Goal: Task Accomplishment & Management: Manage account settings

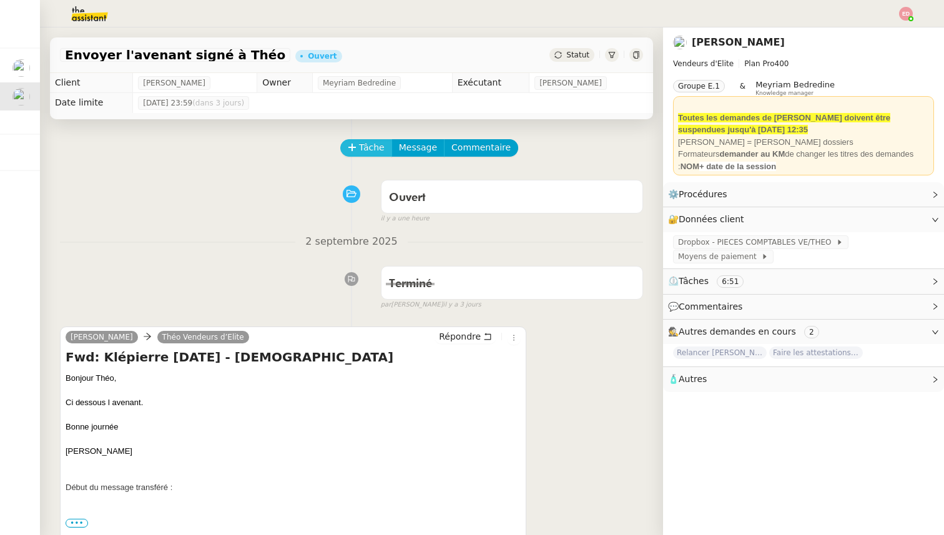
click at [358, 144] on button "Tâche" at bounding box center [366, 147] width 52 height 17
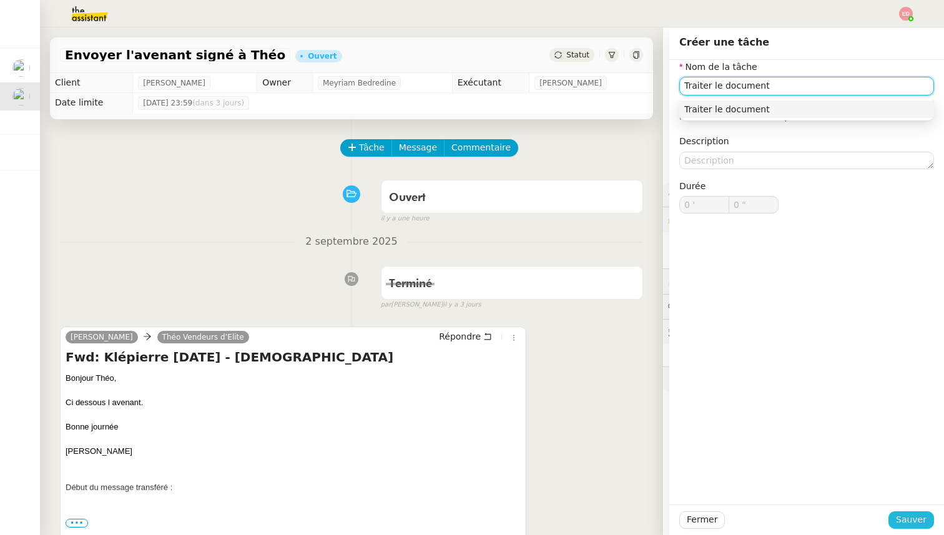
type input "Traiter le document"
click at [896, 526] on button "Sauver" at bounding box center [911, 519] width 46 height 17
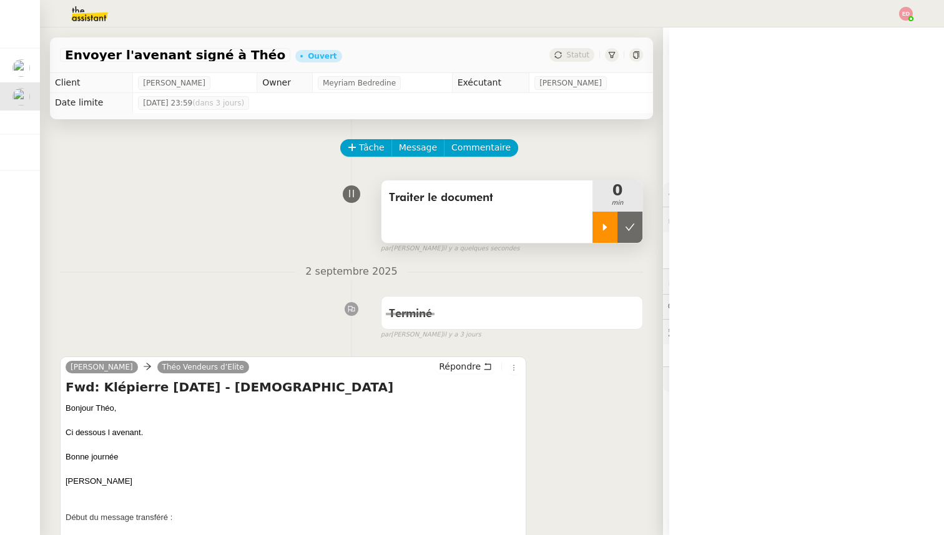
click at [607, 213] on div at bounding box center [604, 227] width 25 height 31
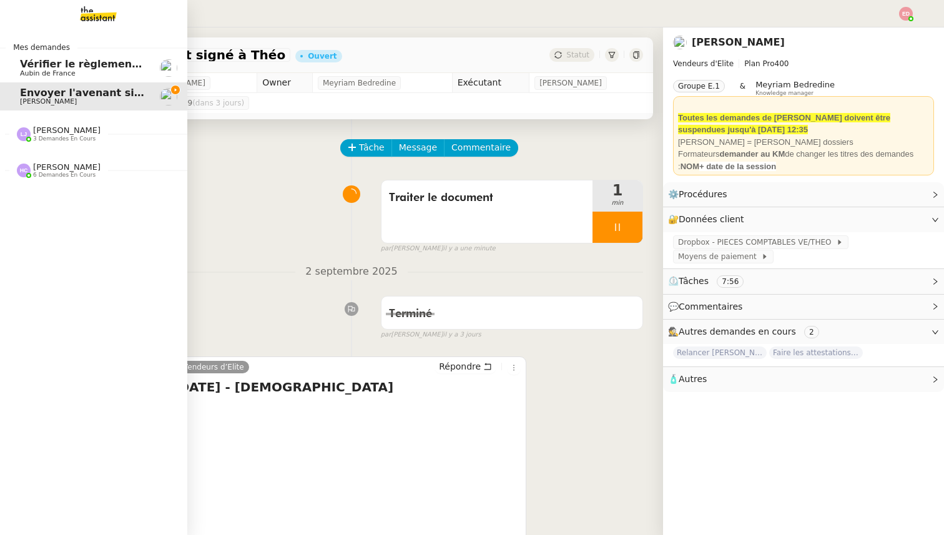
click at [60, 139] on span "3 demandes en cours" at bounding box center [64, 138] width 62 height 7
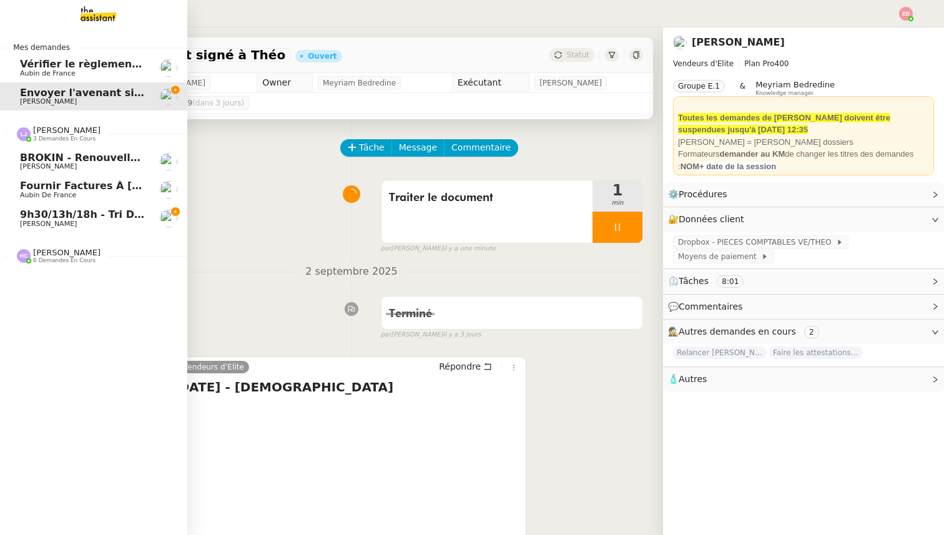
click at [60, 159] on span "BROKIN - Renouvellement des polices - [DATE]" at bounding box center [151, 158] width 263 height 12
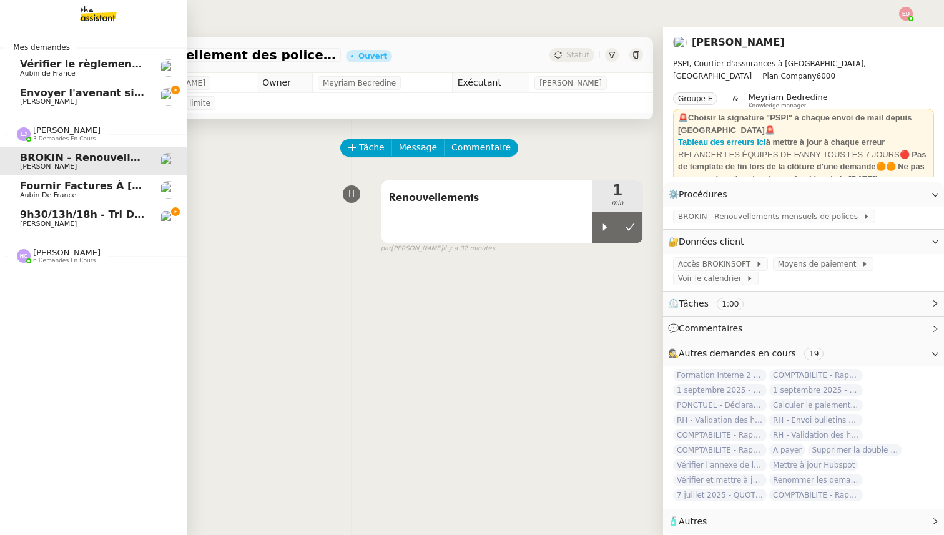
click at [59, 188] on span "Fournir factures à [PERSON_NAME]" at bounding box center [120, 186] width 200 height 12
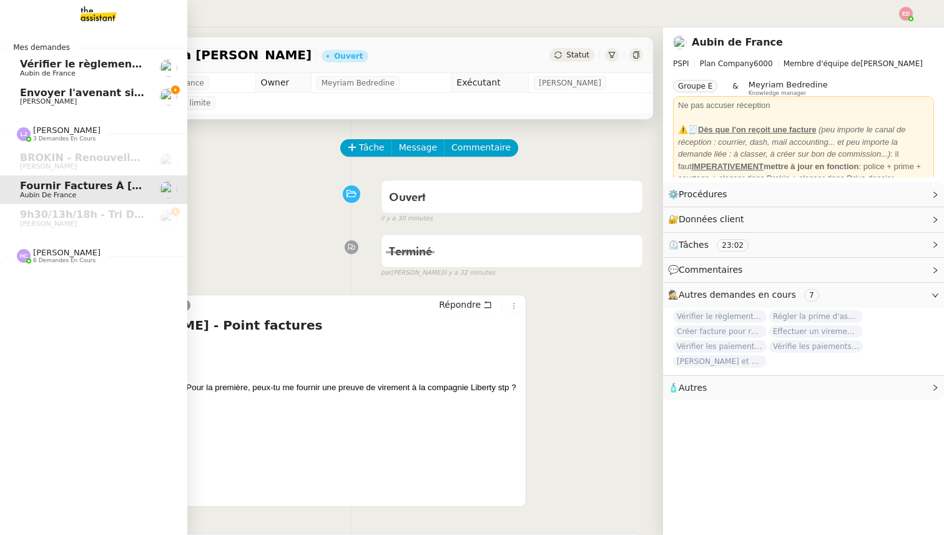
click at [49, 252] on span "[PERSON_NAME]" at bounding box center [66, 252] width 67 height 9
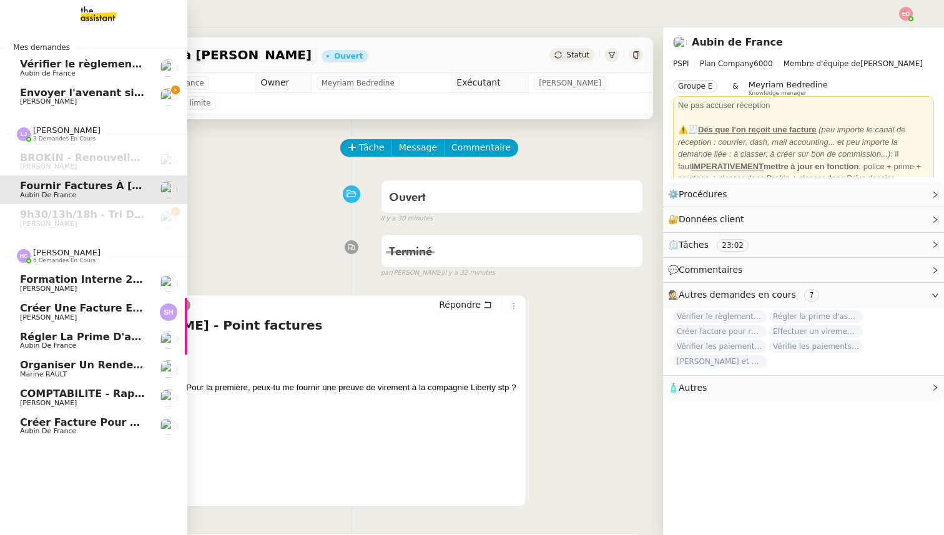
click at [62, 418] on span "Créer facture pour renouvellement police Cavelan" at bounding box center [163, 422] width 287 height 12
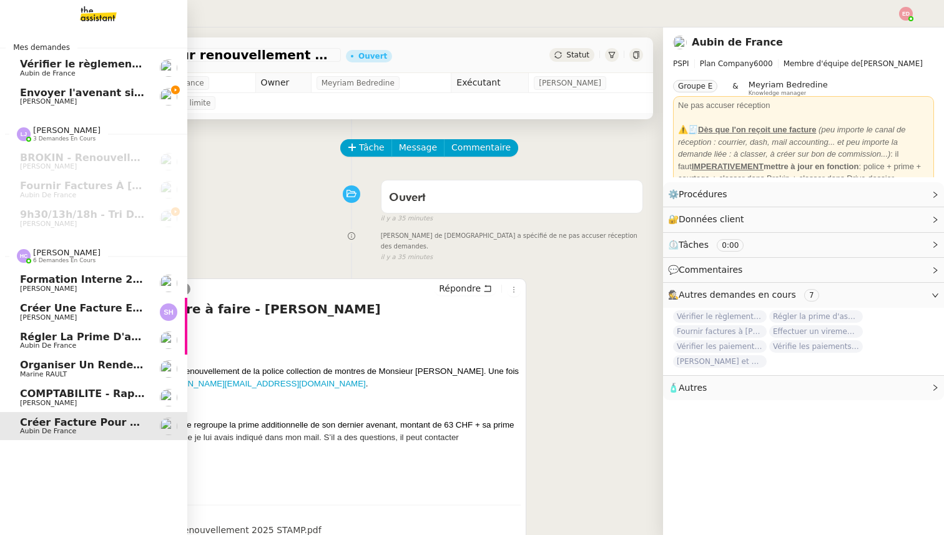
click at [46, 398] on span "COMPTABILITE - Rapprochement bancaire - 1 septembre 2025" at bounding box center [195, 394] width 350 height 12
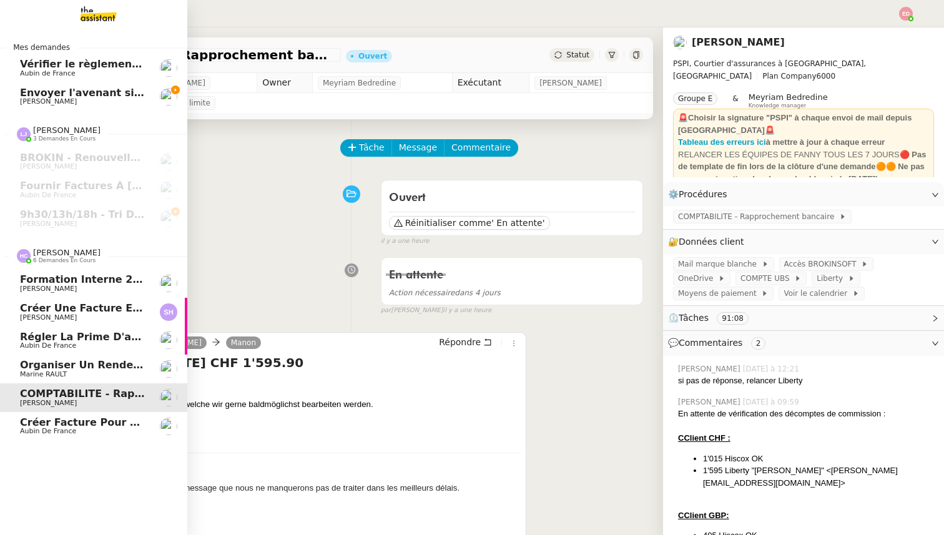
click at [50, 373] on span "Marine RAULT" at bounding box center [43, 374] width 47 height 8
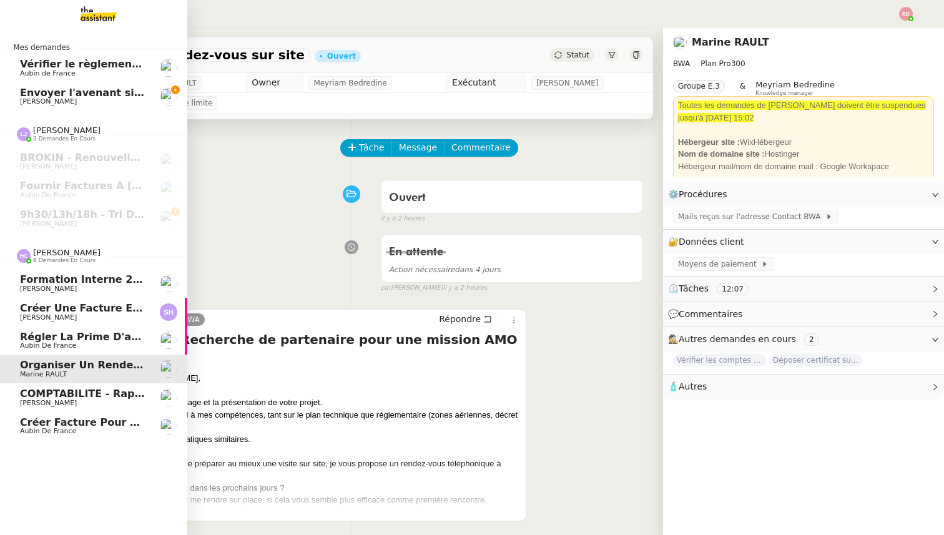
click at [58, 343] on span "Aubin de France" at bounding box center [48, 345] width 56 height 8
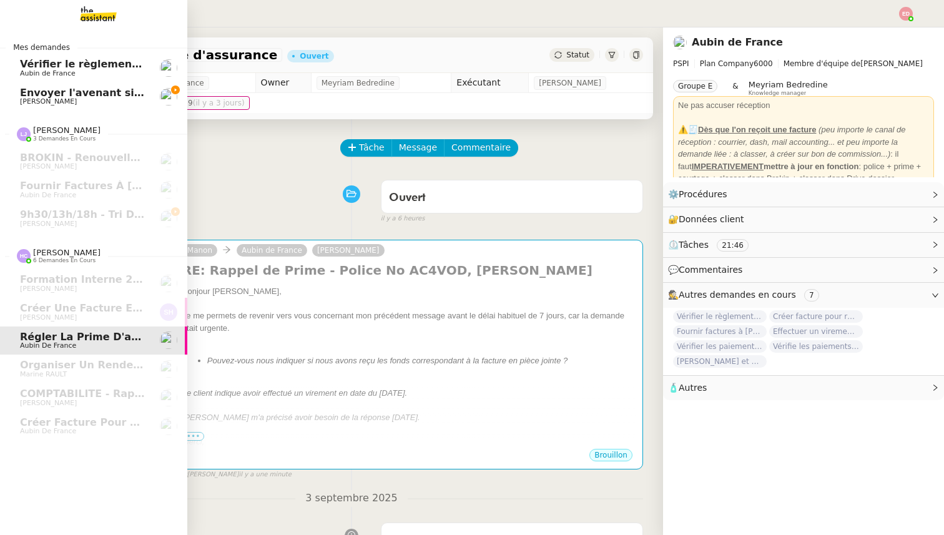
click at [79, 104] on span "[PERSON_NAME]" at bounding box center [83, 101] width 126 height 7
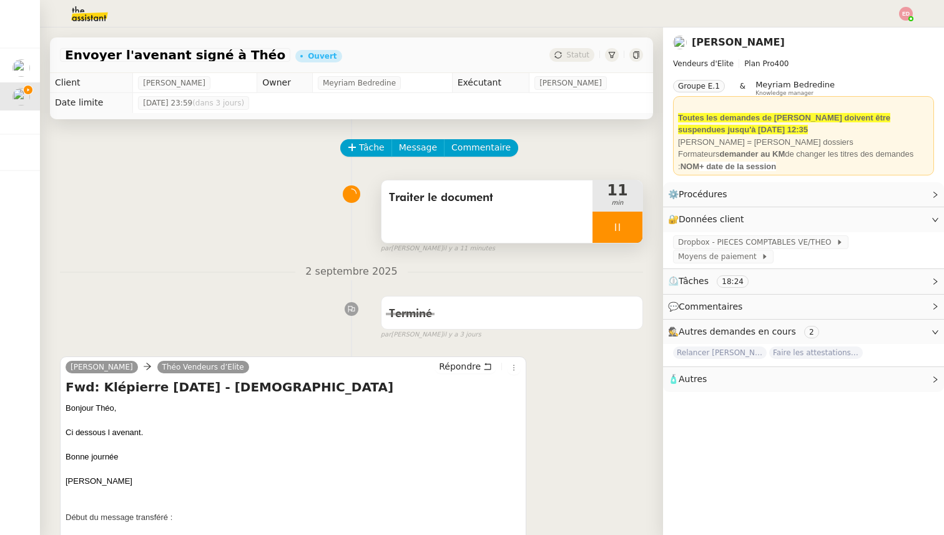
click at [633, 223] on div at bounding box center [617, 227] width 50 height 31
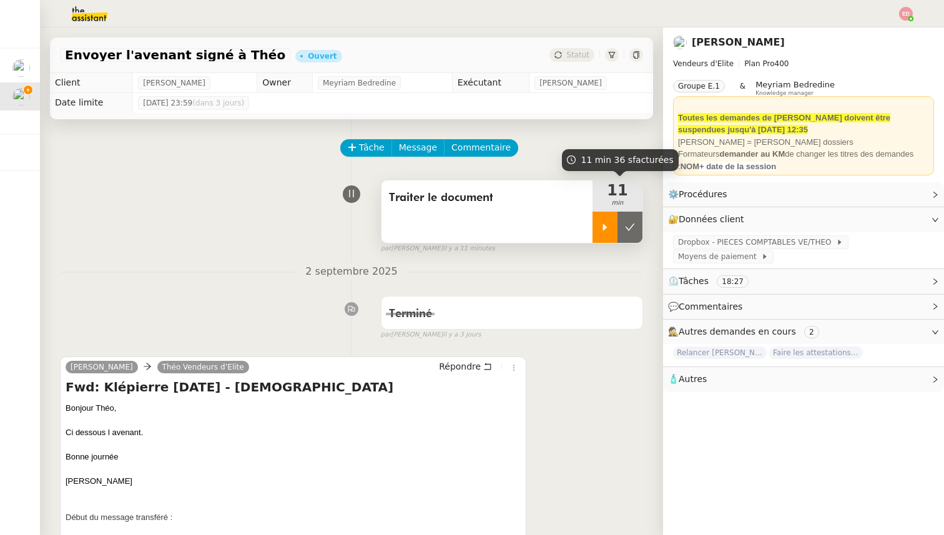
click at [633, 223] on icon at bounding box center [630, 227] width 10 height 10
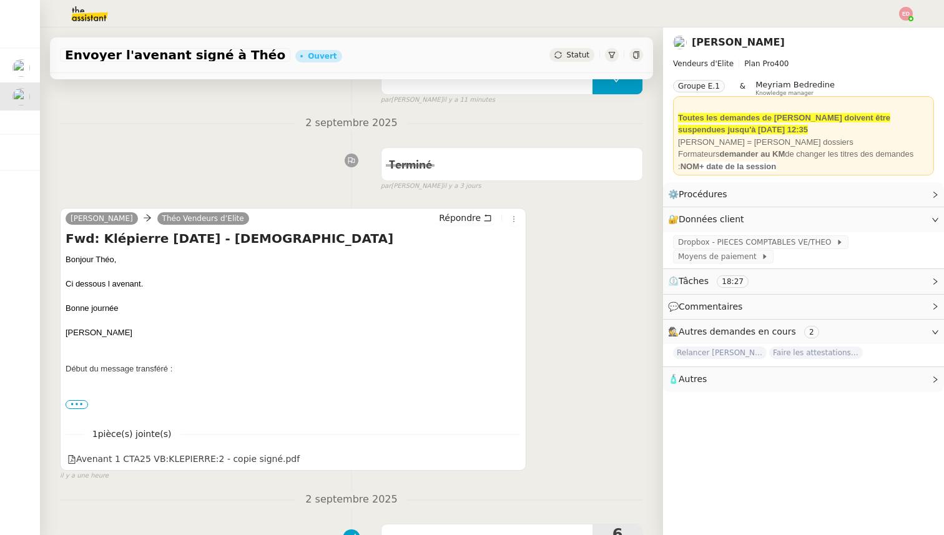
scroll to position [150, 0]
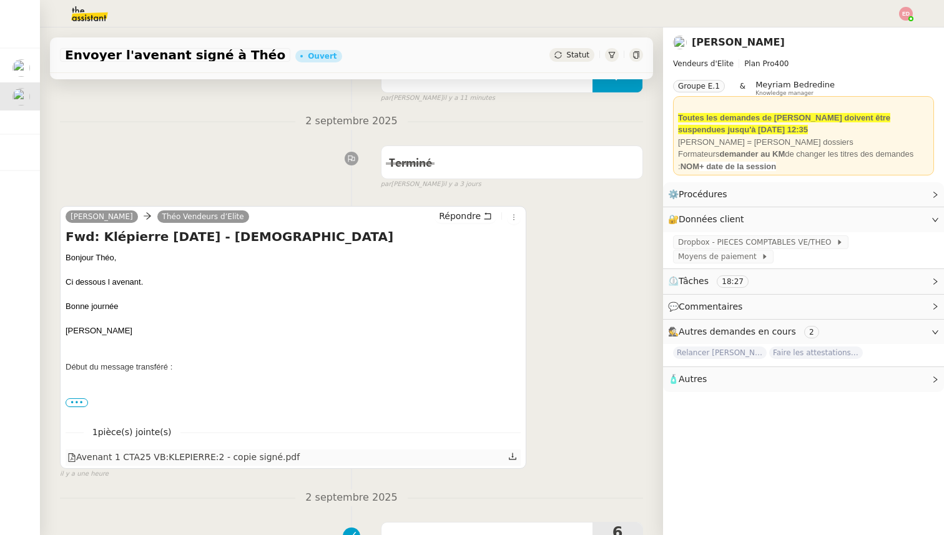
click at [513, 455] on icon at bounding box center [512, 456] width 9 height 9
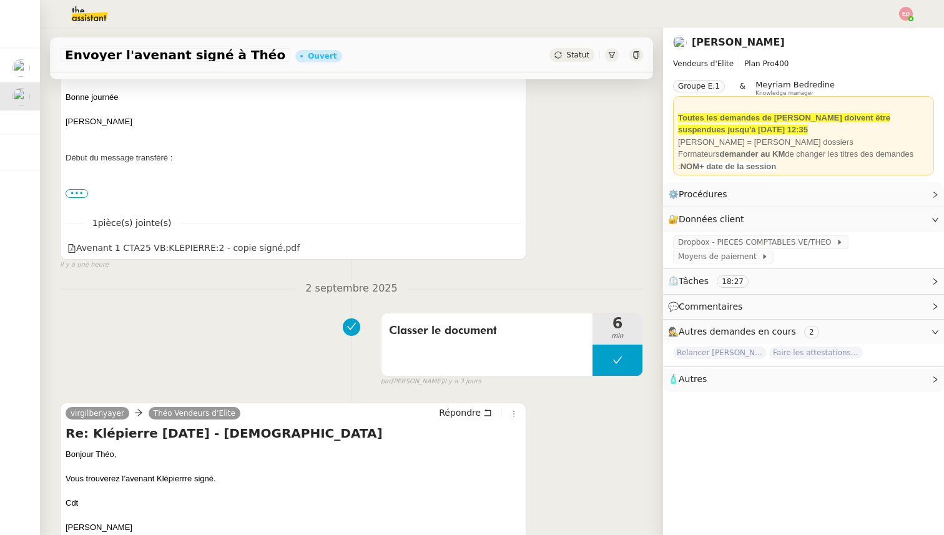
scroll to position [561, 0]
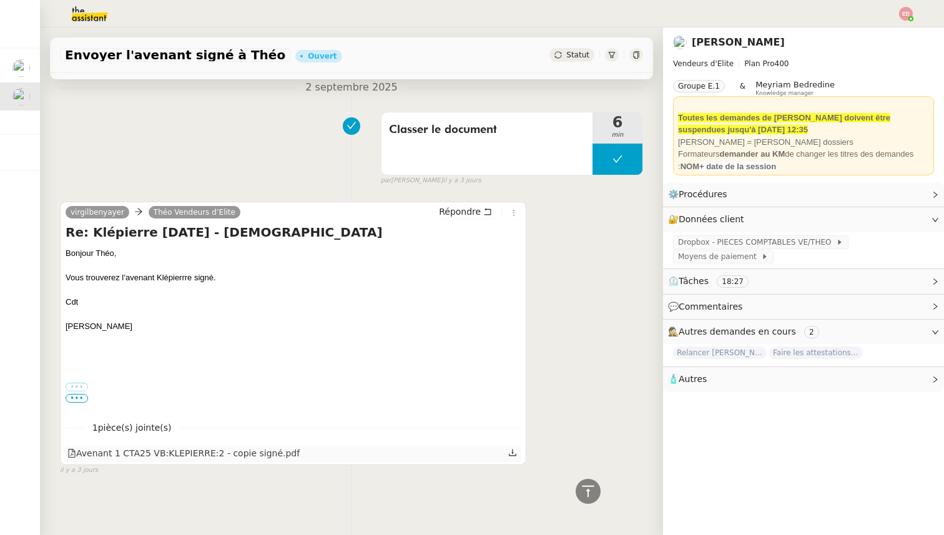
click at [511, 454] on icon at bounding box center [512, 452] width 9 height 9
click at [515, 458] on link at bounding box center [512, 453] width 9 height 14
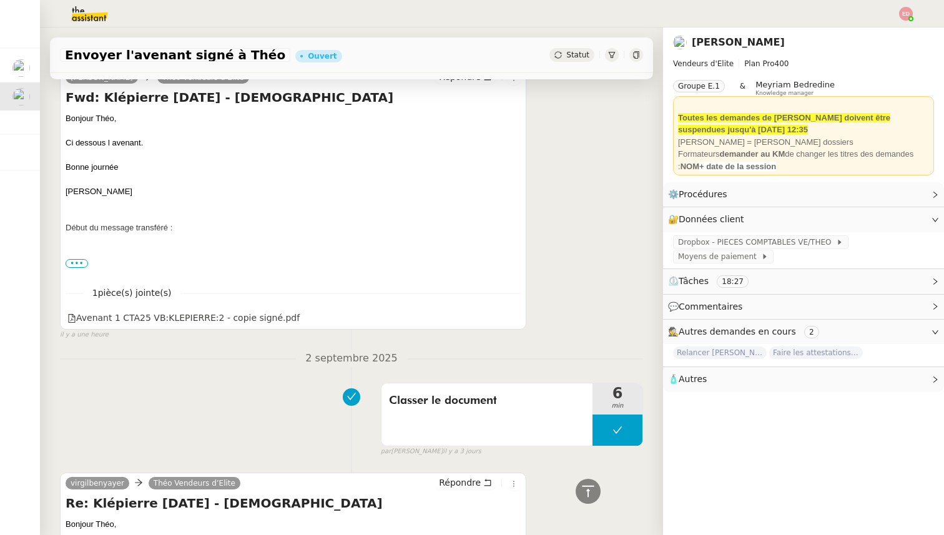
scroll to position [181, 0]
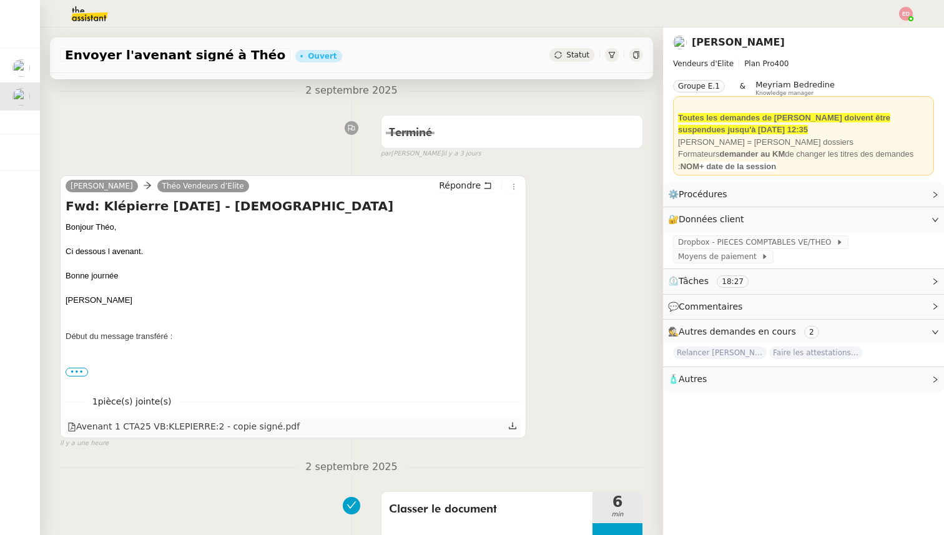
click at [512, 426] on icon at bounding box center [512, 426] width 7 height 7
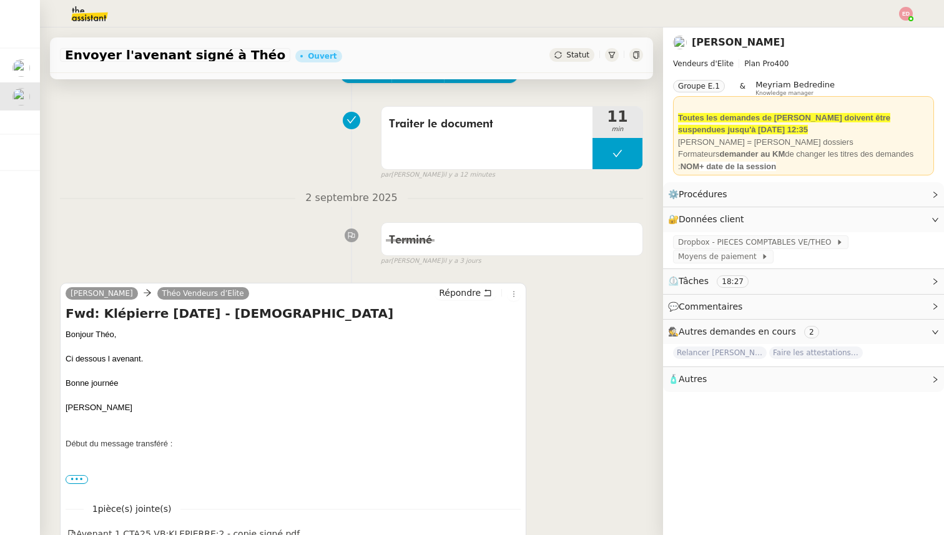
scroll to position [0, 0]
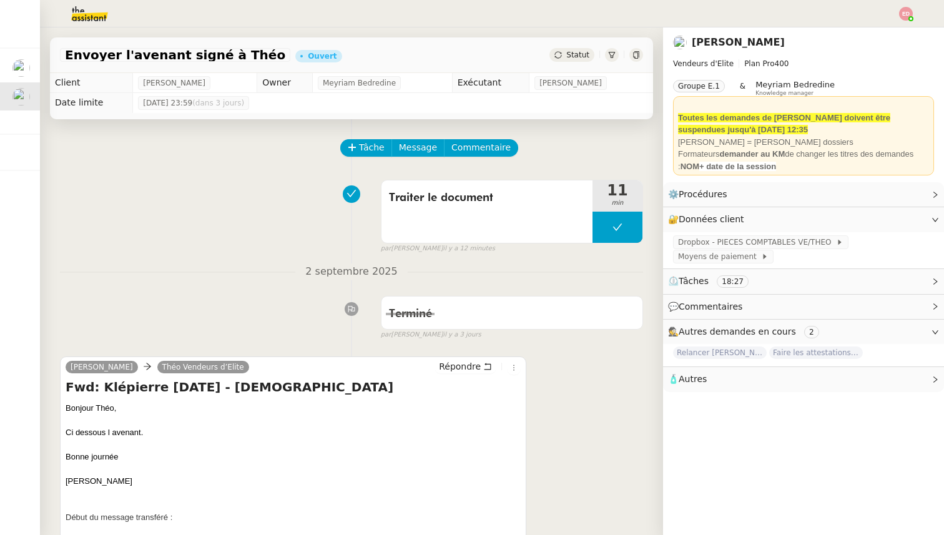
click at [575, 61] on div "Statut" at bounding box center [571, 55] width 45 height 14
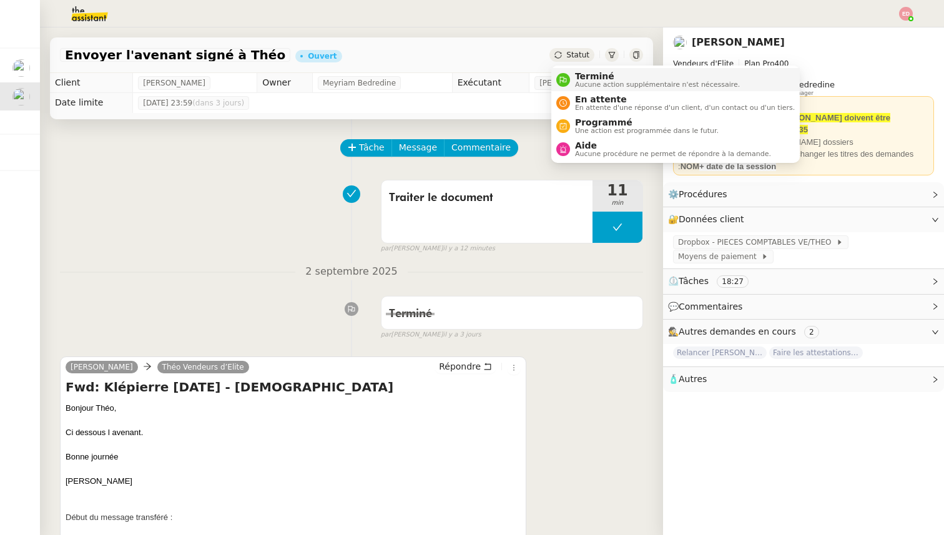
click at [586, 79] on span "Terminé" at bounding box center [657, 76] width 165 height 10
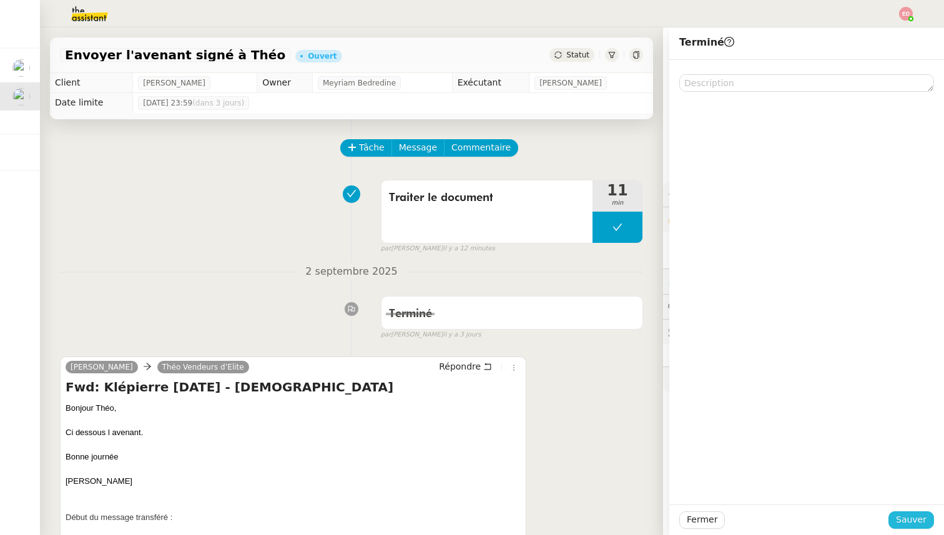
click at [923, 519] on span "Sauver" at bounding box center [911, 519] width 31 height 14
